Goal: Task Accomplishment & Management: Use online tool/utility

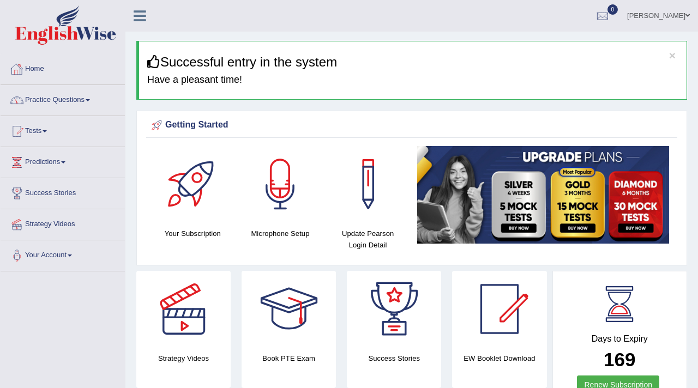
click at [52, 103] on link "Practice Questions" at bounding box center [63, 98] width 124 height 27
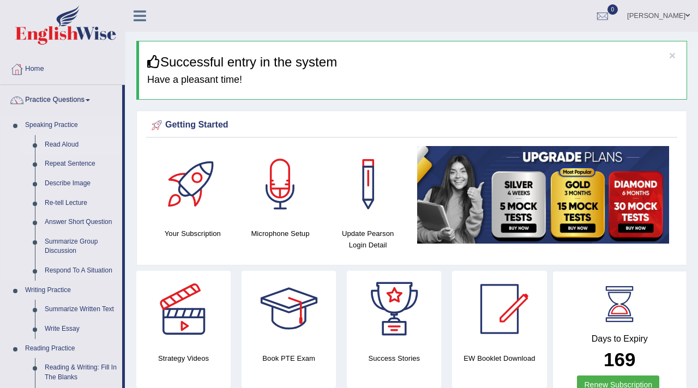
click at [66, 146] on link "Read Aloud" at bounding box center [81, 145] width 82 height 20
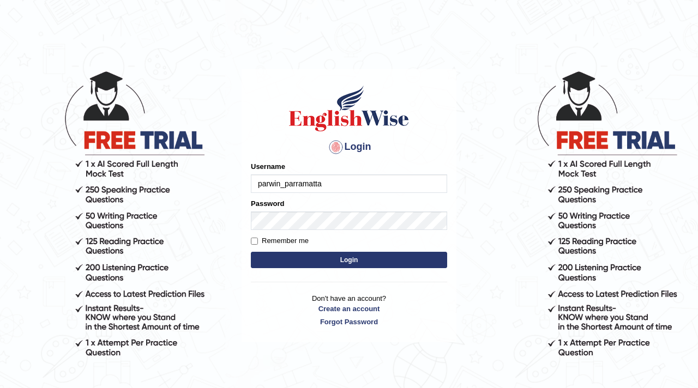
type input "parwin_parramatta"
click at [328, 265] on button "Login" at bounding box center [349, 260] width 196 height 16
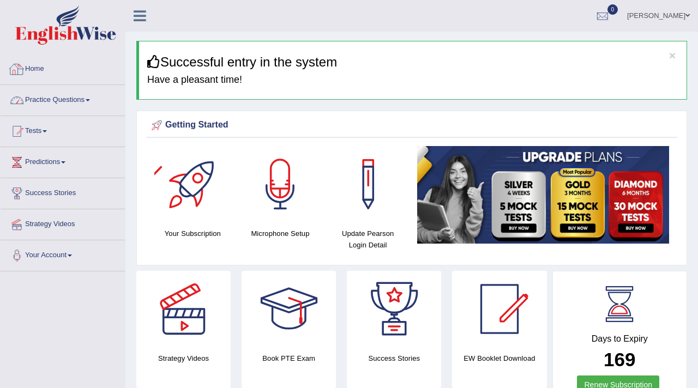
click at [62, 99] on link "Practice Questions" at bounding box center [63, 98] width 124 height 27
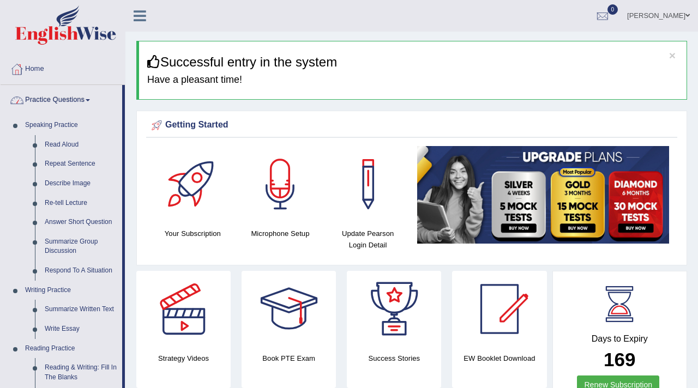
click at [71, 95] on link "Practice Questions" at bounding box center [62, 98] width 122 height 27
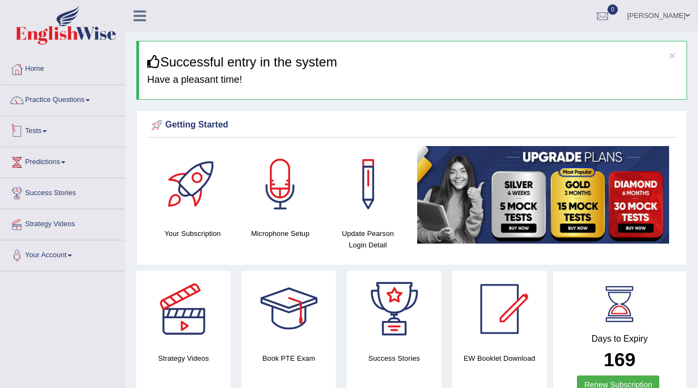
click at [46, 129] on link "Tests" at bounding box center [63, 129] width 124 height 27
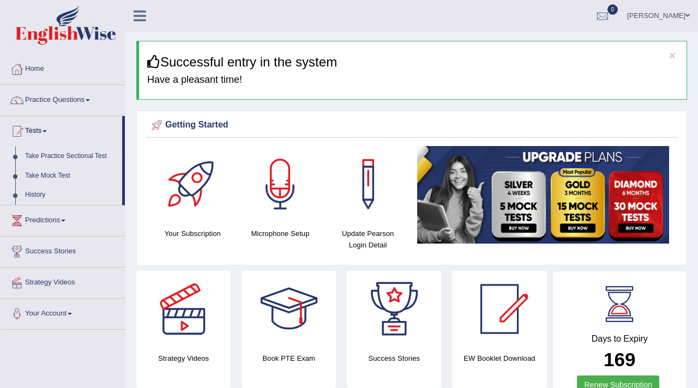
click at [70, 158] on link "Take Practice Sectional Test" at bounding box center [71, 157] width 102 height 20
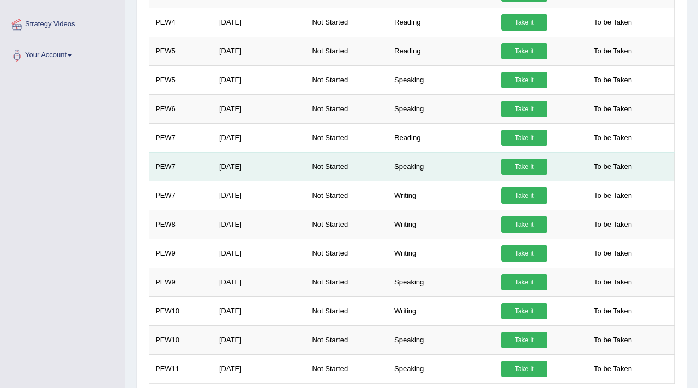
scroll to position [310, 0]
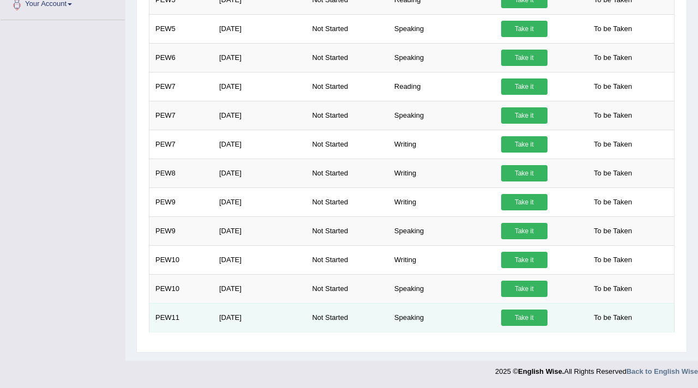
click at [525, 319] on link "Take it" at bounding box center [524, 318] width 46 height 16
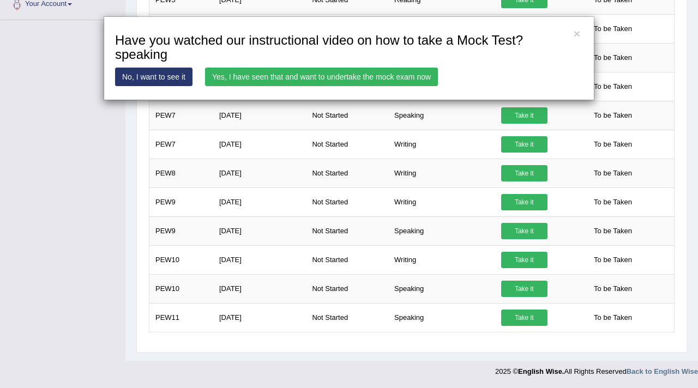
click at [364, 80] on link "Yes, I have seen that and want to undertake the mock exam now" at bounding box center [321, 77] width 233 height 19
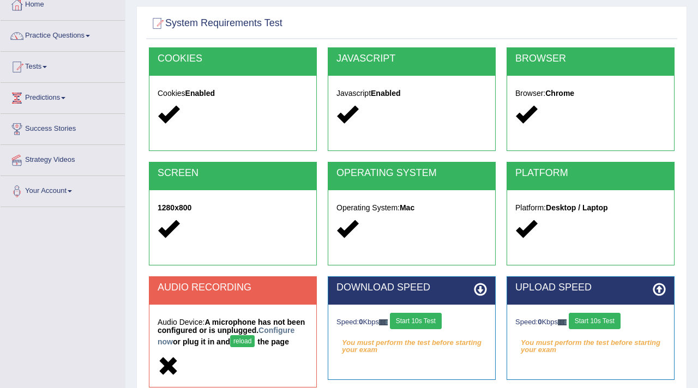
scroll to position [81, 0]
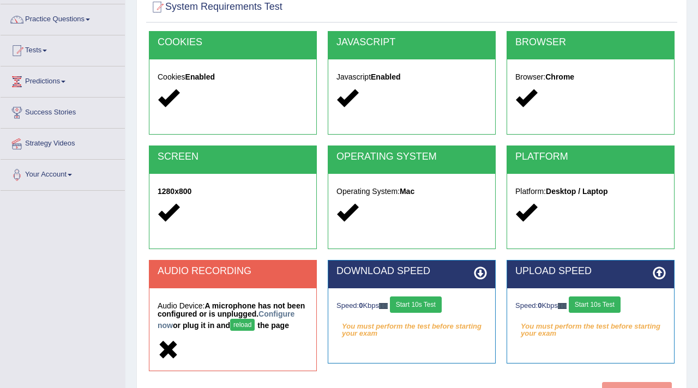
click at [244, 280] on div "AUDIO RECORDING" at bounding box center [232, 275] width 167 height 28
click at [255, 331] on button "reload" at bounding box center [242, 325] width 25 height 12
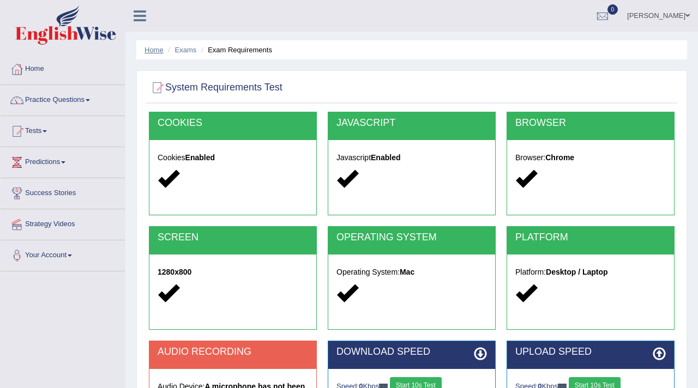
click at [156, 48] on link "Home" at bounding box center [154, 50] width 19 height 8
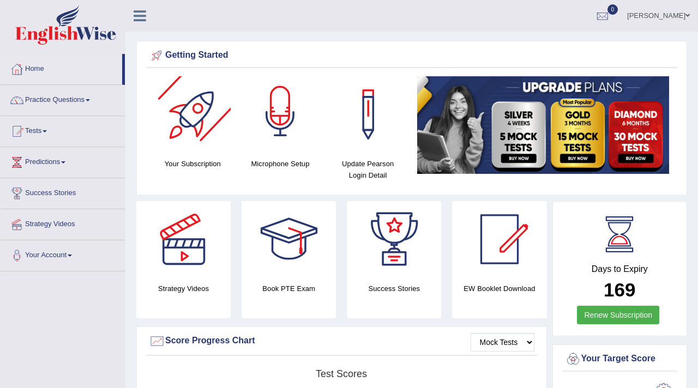
click at [277, 121] on div at bounding box center [280, 114] width 76 height 76
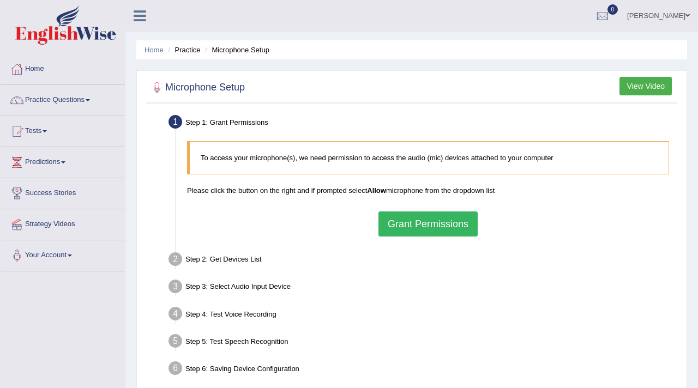
click at [400, 222] on button "Grant Permissions" at bounding box center [428, 224] width 99 height 25
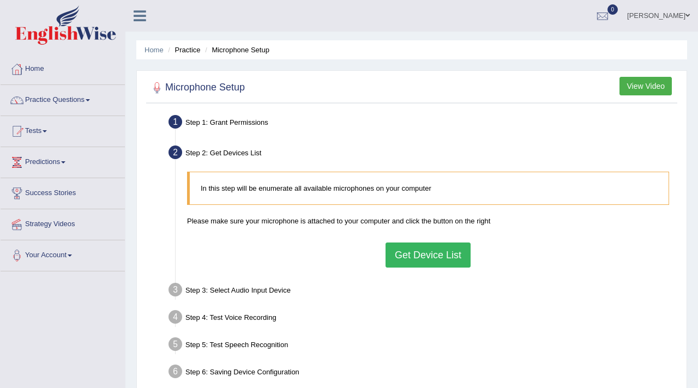
click at [447, 255] on button "Get Device List" at bounding box center [428, 255] width 85 height 25
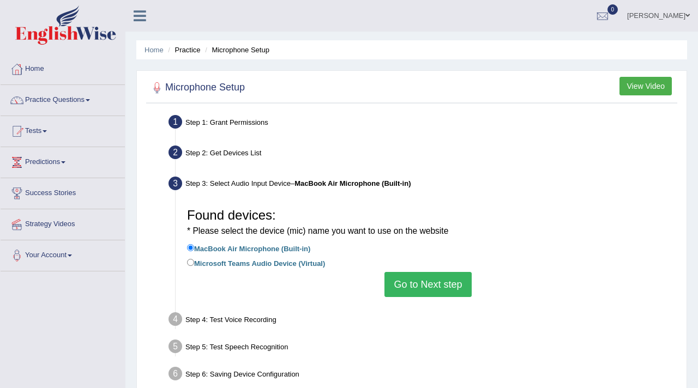
click at [435, 292] on button "Go to Next step" at bounding box center [428, 284] width 87 height 25
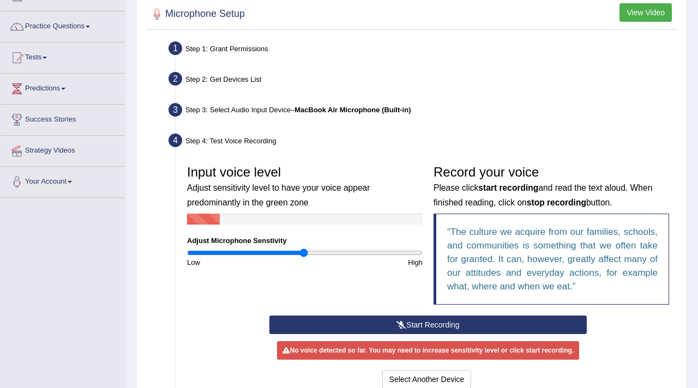
scroll to position [74, 0]
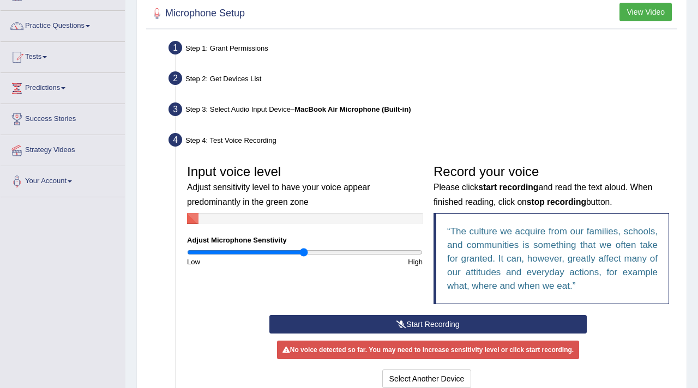
click at [410, 321] on button "Start Recording" at bounding box center [428, 324] width 318 height 19
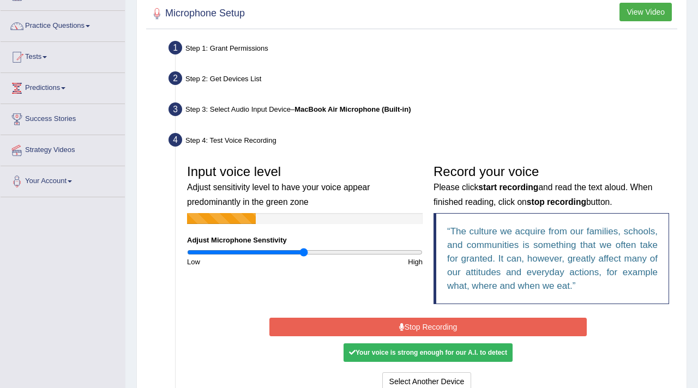
click at [410, 321] on button "Stop Recording" at bounding box center [428, 327] width 318 height 19
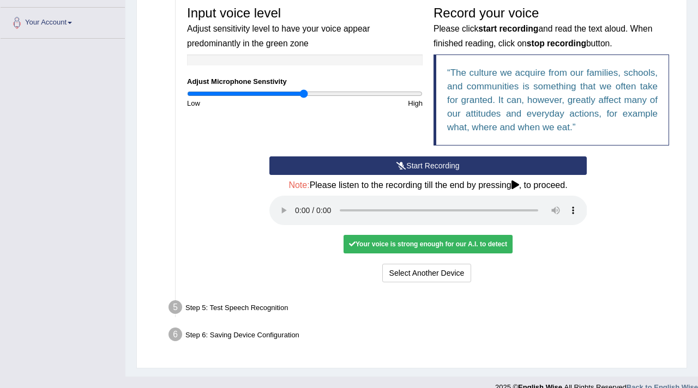
scroll to position [234, 0]
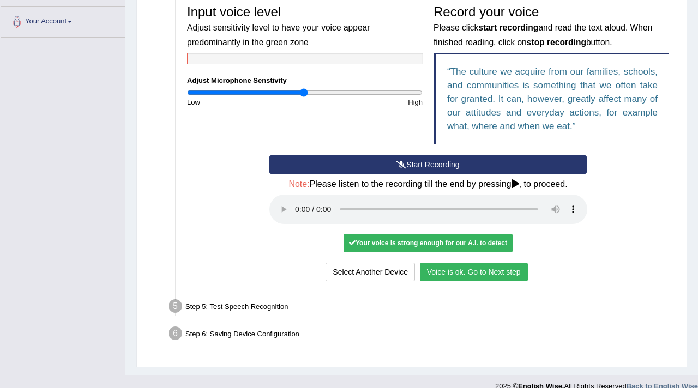
click at [463, 272] on button "Voice is ok. Go to Next step" at bounding box center [474, 272] width 108 height 19
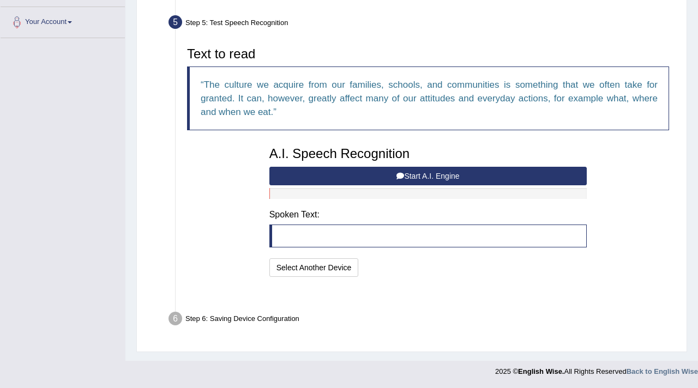
scroll to position [206, 0]
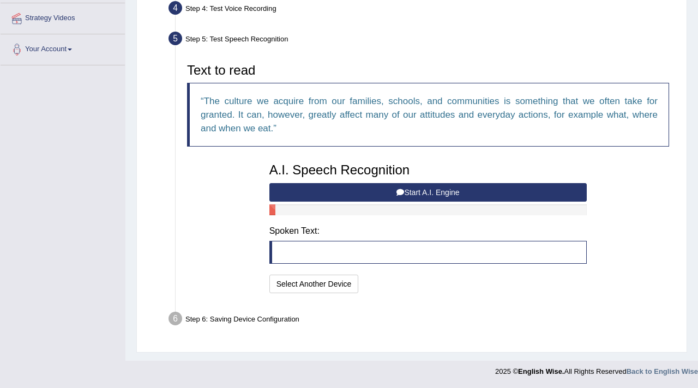
click at [418, 191] on button "Start A.I. Engine" at bounding box center [428, 192] width 318 height 19
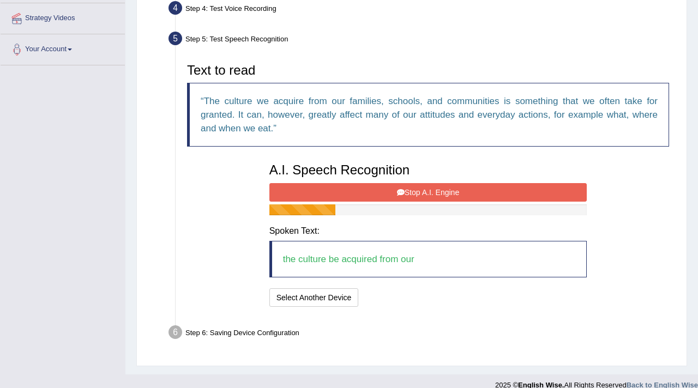
click at [412, 193] on button "Stop A.I. Engine" at bounding box center [428, 192] width 318 height 19
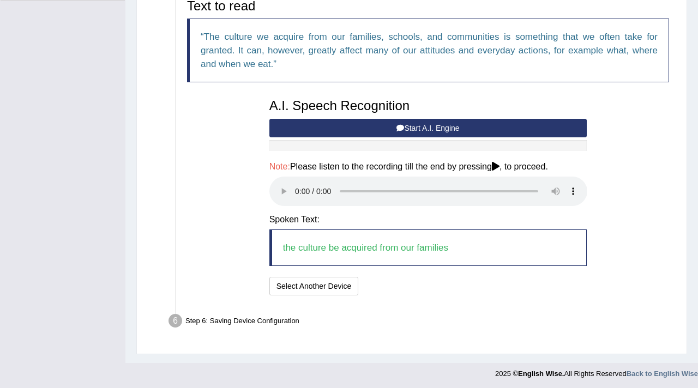
scroll to position [272, 0]
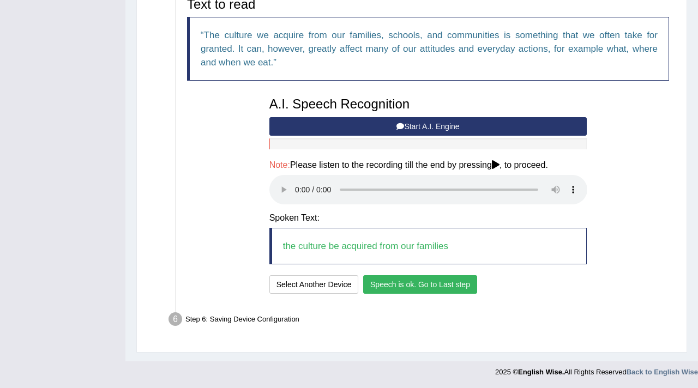
click at [449, 286] on button "Speech is ok. Go to Last step" at bounding box center [420, 284] width 114 height 19
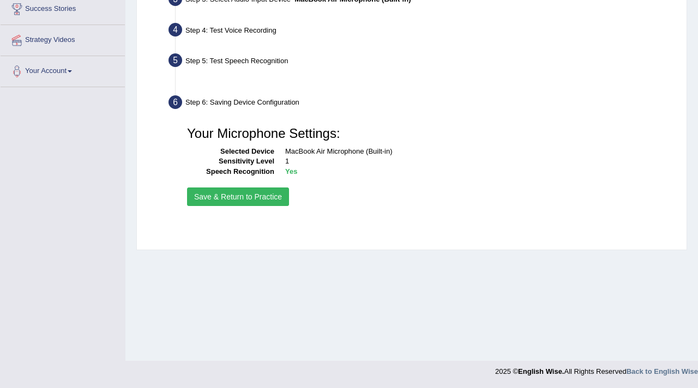
scroll to position [184, 0]
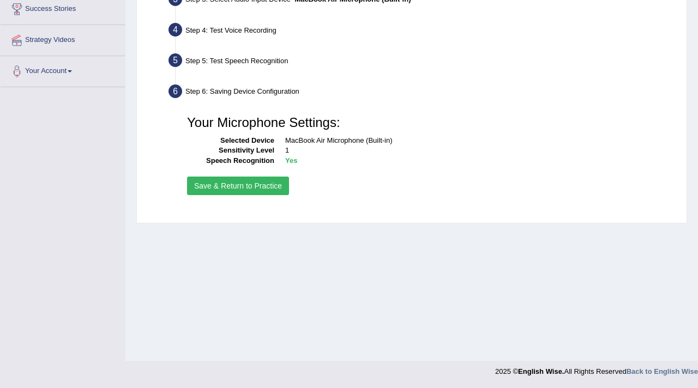
click at [250, 176] on div "Your Microphone Settings: Selected Device MacBook Air Microphone (Built-in) Sen…" at bounding box center [428, 154] width 493 height 99
click at [250, 178] on button "Save & Return to Practice" at bounding box center [238, 186] width 102 height 19
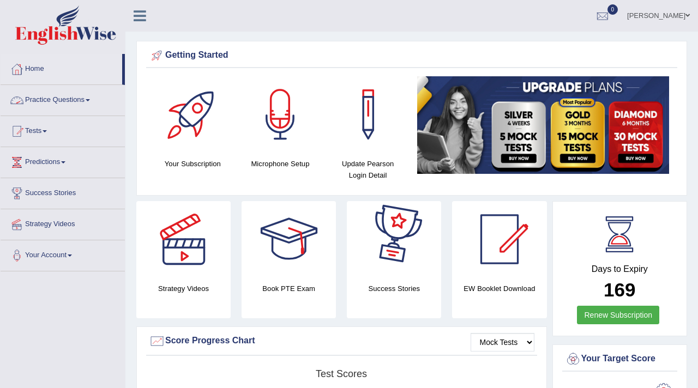
click at [62, 98] on link "Practice Questions" at bounding box center [63, 98] width 124 height 27
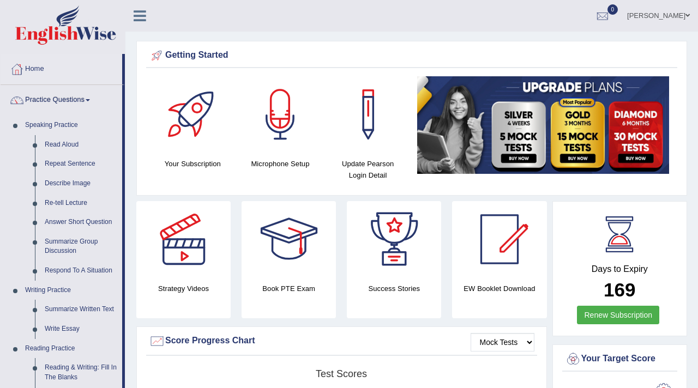
click at [62, 97] on link "Practice Questions" at bounding box center [62, 98] width 122 height 27
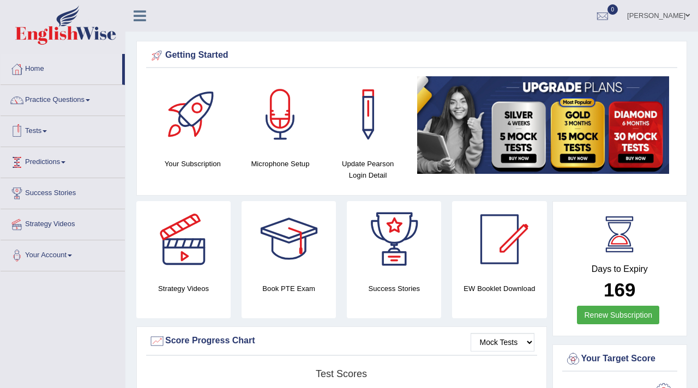
click at [44, 135] on link "Tests" at bounding box center [63, 129] width 124 height 27
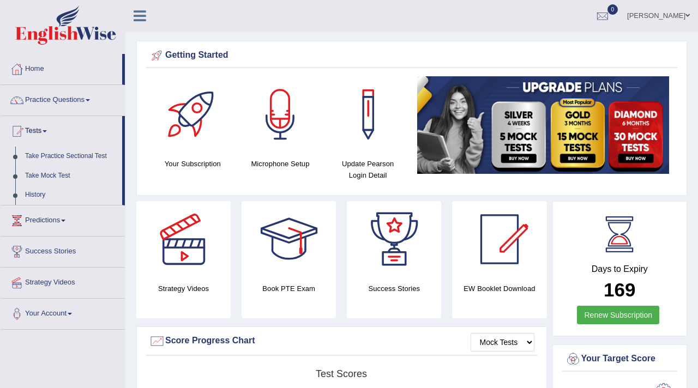
click at [61, 156] on link "Take Practice Sectional Test" at bounding box center [71, 157] width 102 height 20
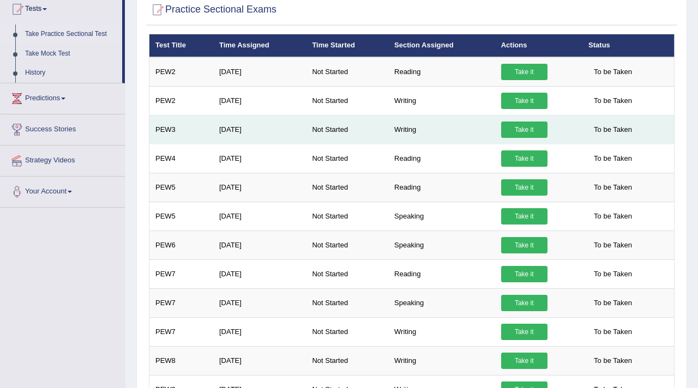
scroll to position [310, 0]
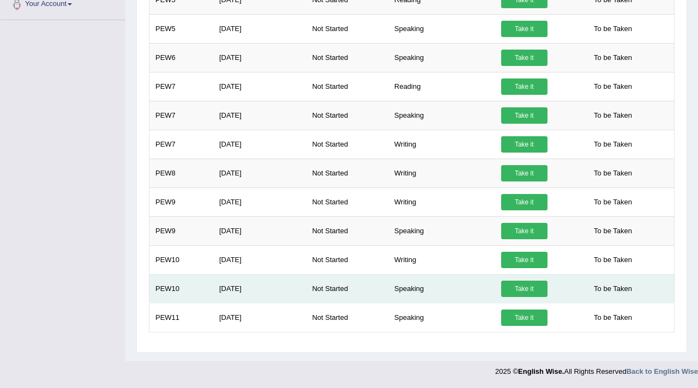
click at [521, 291] on link "Take it" at bounding box center [524, 289] width 46 height 16
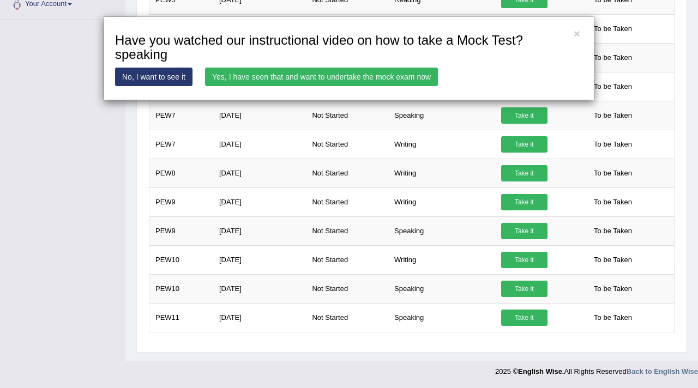
click at [356, 77] on link "Yes, I have seen that and want to undertake the mock exam now" at bounding box center [321, 77] width 233 height 19
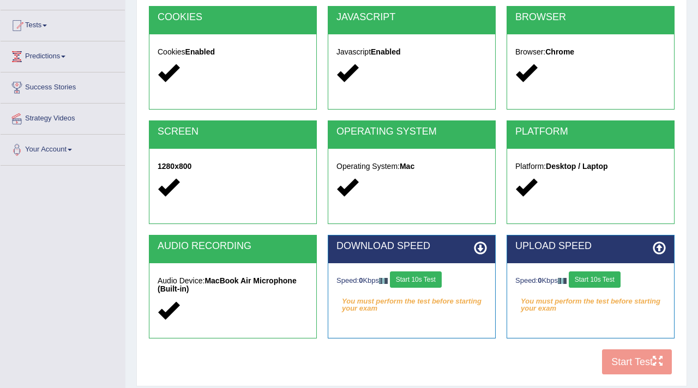
scroll to position [111, 0]
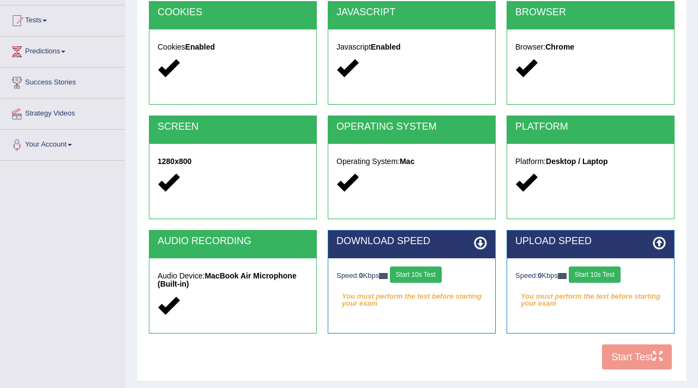
click at [430, 282] on button "Start 10s Test" at bounding box center [416, 275] width 52 height 16
click at [602, 278] on button "Start 10s Test" at bounding box center [595, 275] width 52 height 16
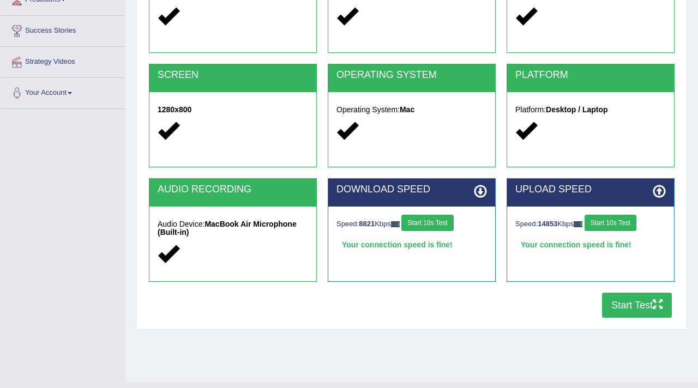
scroll to position [165, 0]
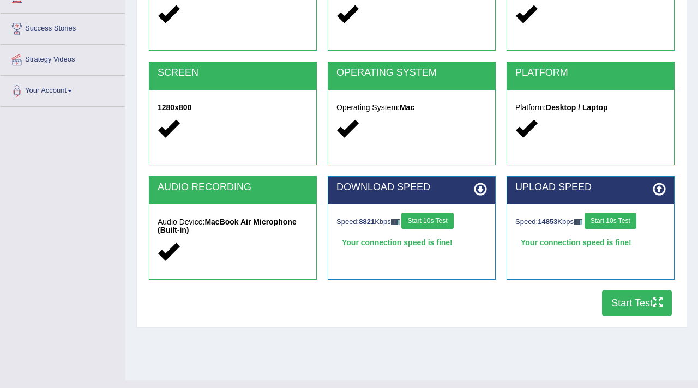
click at [621, 302] on button "Start Test" at bounding box center [637, 303] width 70 height 25
